Goal: Obtain resource: Obtain resource

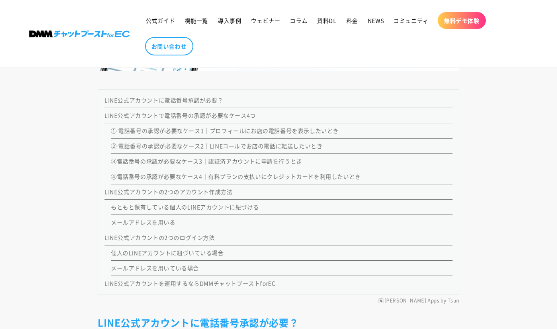
scroll to position [667, 0]
click at [163, 118] on link "LINE公式アカウントで電話番号の承認が必要なケース4つ" at bounding box center [179, 116] width 151 height 8
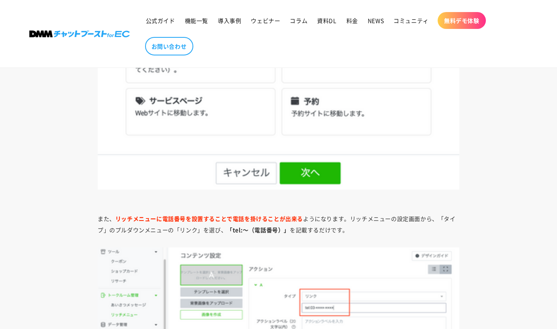
scroll to position [1385, 0]
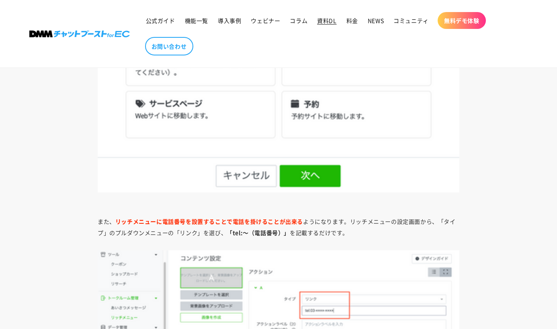
click at [327, 19] on span "資料DL" at bounding box center [326, 20] width 19 height 7
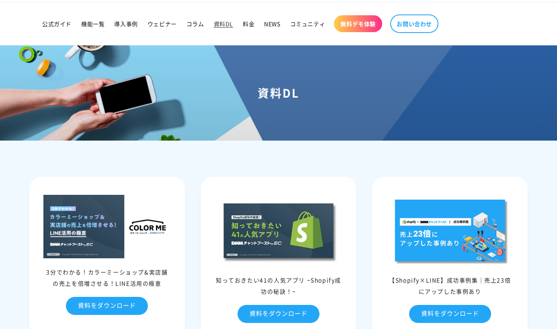
scroll to position [17, 0]
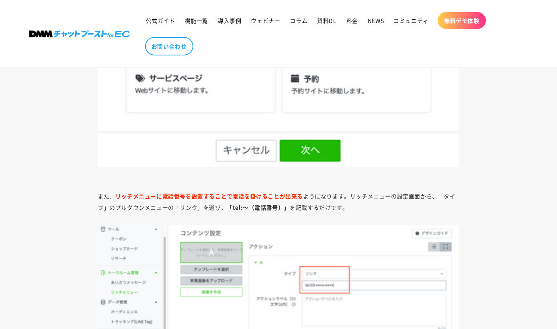
scroll to position [667, 0]
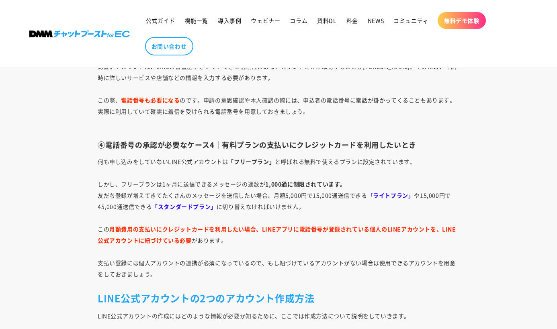
scroll to position [1854, 0]
